Goal: Use online tool/utility: Utilize a website feature to perform a specific function

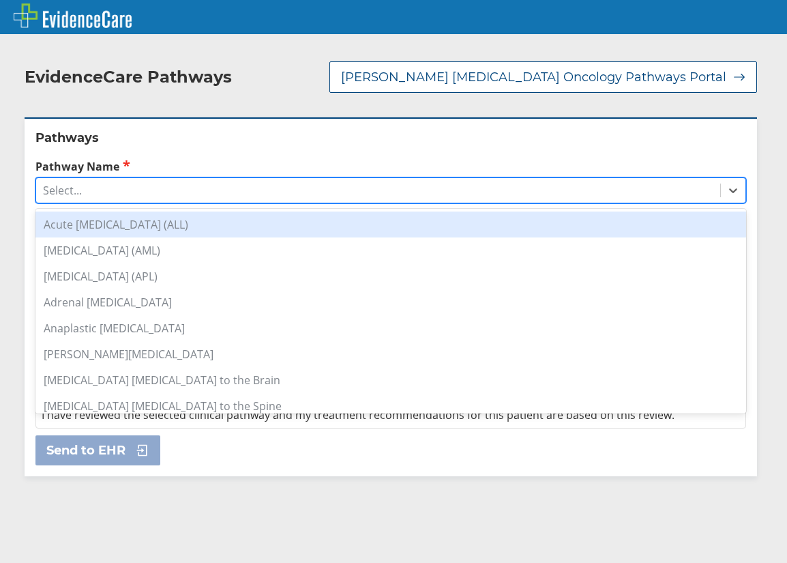
click at [109, 179] on div "Select..." at bounding box center [378, 190] width 684 height 23
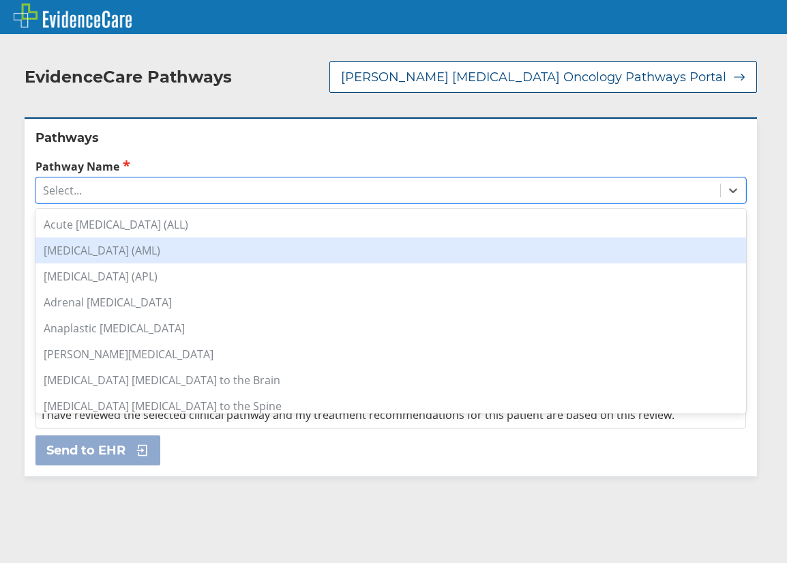
click at [101, 237] on div "[MEDICAL_DATA] (AML)" at bounding box center [390, 250] width 711 height 26
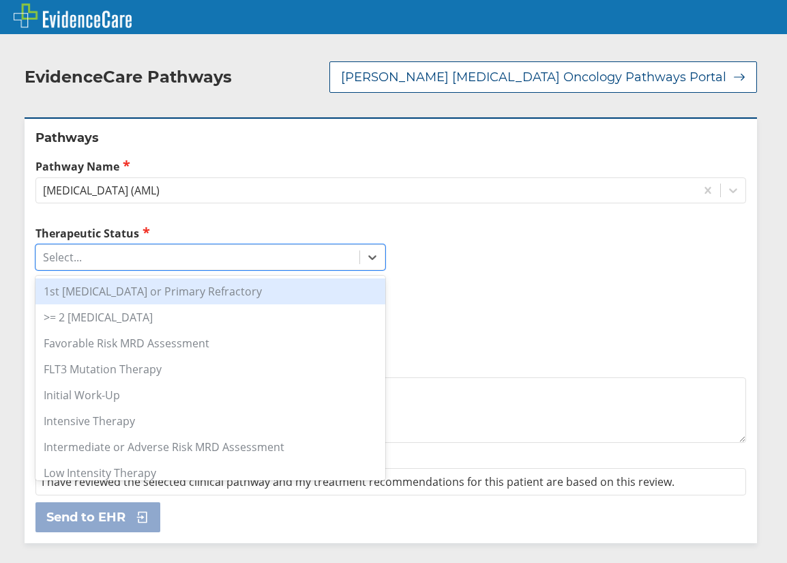
click at [101, 245] on div "Select..." at bounding box center [197, 256] width 323 height 23
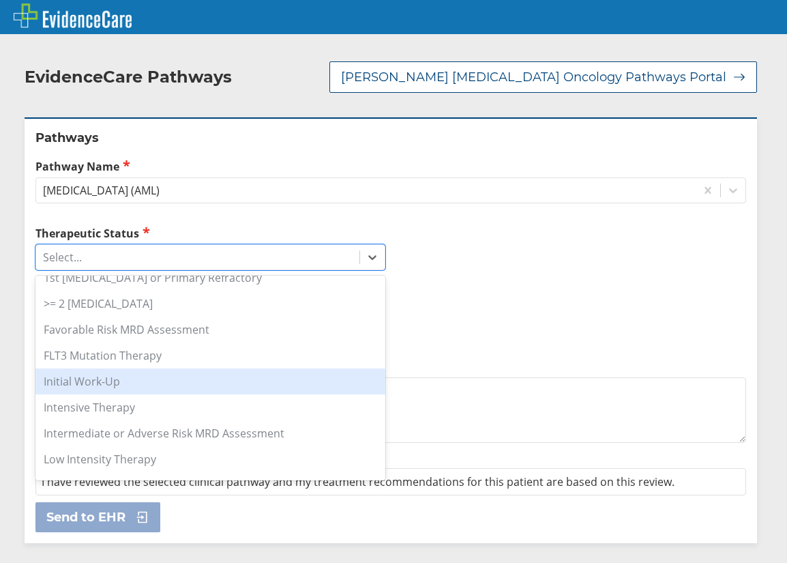
scroll to position [95, 0]
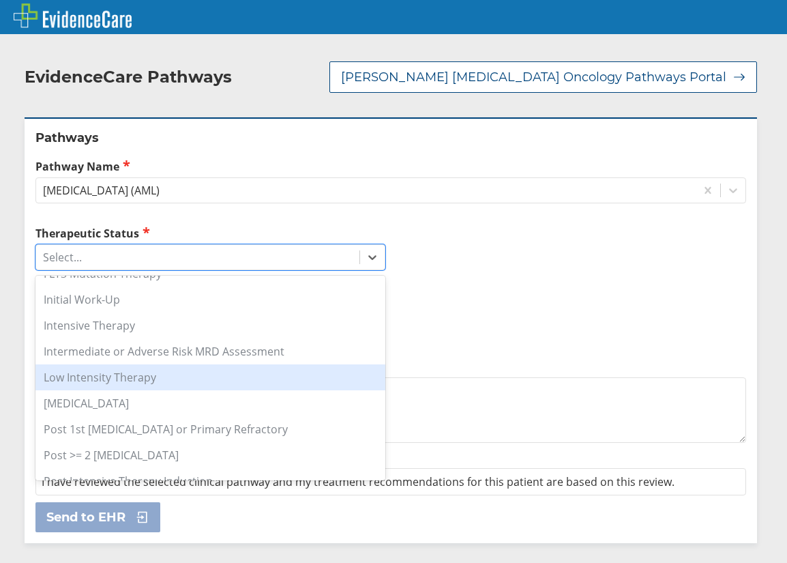
click at [104, 364] on div "Low Intensity Therapy" at bounding box center [210, 377] width 350 height 26
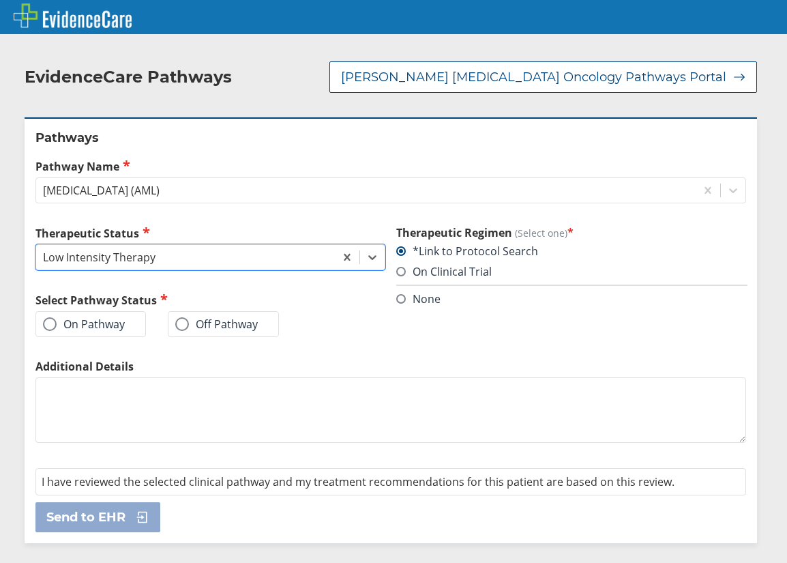
click at [76, 318] on div "On Pathway" at bounding box center [90, 324] width 110 height 26
click at [77, 317] on label "On Pathway" at bounding box center [84, 324] width 82 height 14
click at [0, 0] on input "On Pathway" at bounding box center [0, 0] width 0 height 0
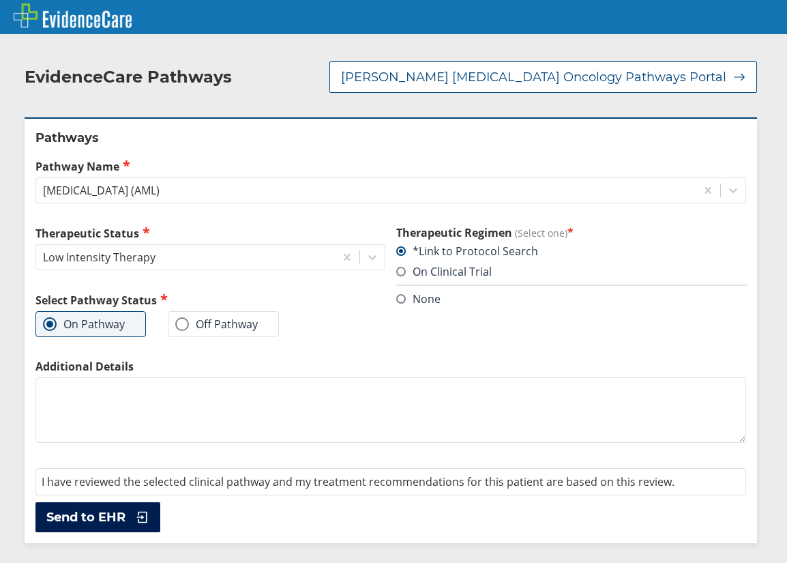
click at [113, 509] on span "Send to EHR" at bounding box center [85, 517] width 79 height 16
